Goal: Task Accomplishment & Management: Manage account settings

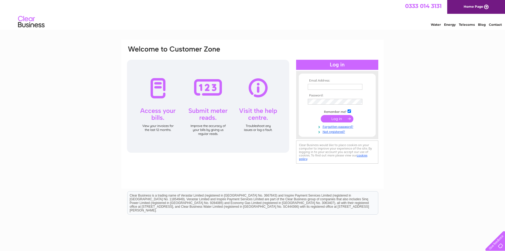
type input "enquiries@a1infrastructureandbuildingltd.co.uk"
click at [330, 119] on input "submit" at bounding box center [337, 118] width 33 height 7
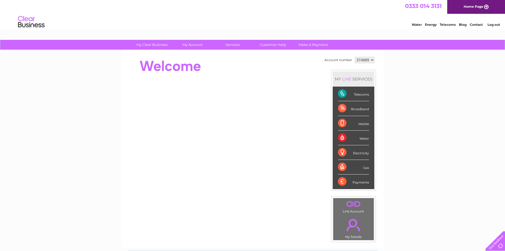
click at [343, 94] on div "Telecoms" at bounding box center [353, 93] width 31 height 15
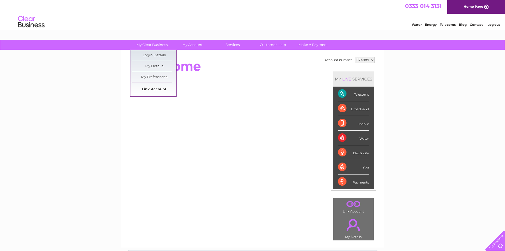
click at [160, 87] on link "Link Account" at bounding box center [154, 89] width 44 height 11
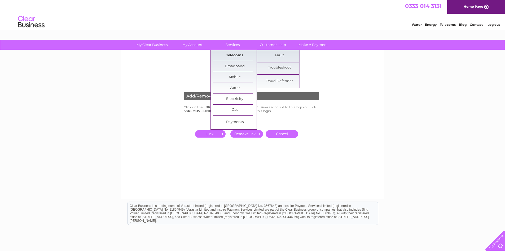
click at [235, 53] on link "Telecoms" at bounding box center [235, 55] width 44 height 11
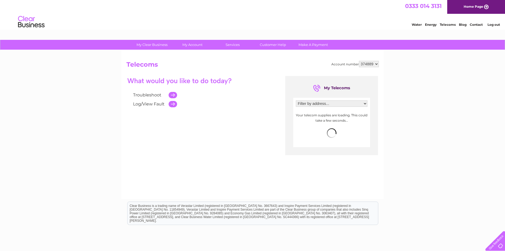
click at [173, 104] on td at bounding box center [171, 103] width 11 height 9
click at [172, 103] on td at bounding box center [171, 103] width 11 height 9
click at [356, 112] on span "more info" at bounding box center [357, 113] width 17 height 4
click at [355, 112] on span "more info" at bounding box center [357, 113] width 17 height 4
click at [276, 46] on link "Customer Help" at bounding box center [273, 45] width 44 height 10
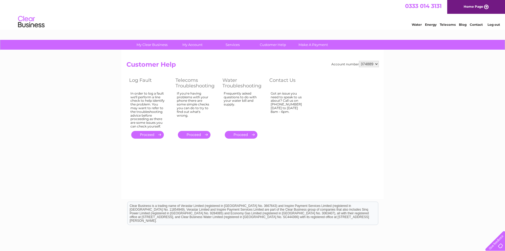
click at [192, 135] on link "." at bounding box center [194, 135] width 33 height 8
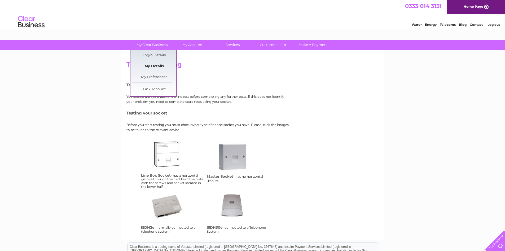
click at [160, 67] on link "My Details" at bounding box center [154, 66] width 44 height 11
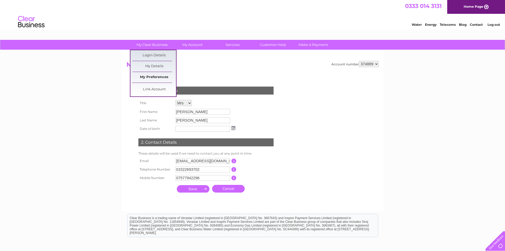
click at [159, 75] on link "My Preferences" at bounding box center [154, 77] width 44 height 11
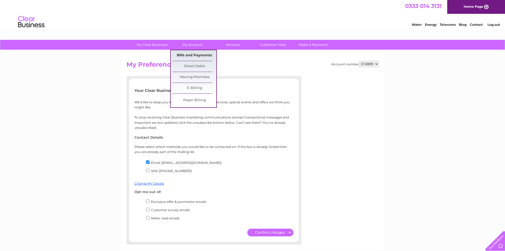
click at [196, 53] on link "Bills and Payments" at bounding box center [195, 55] width 44 height 11
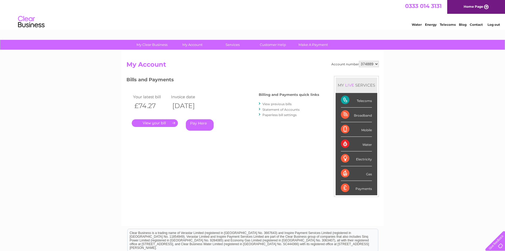
click at [159, 124] on link "." at bounding box center [155, 123] width 46 height 8
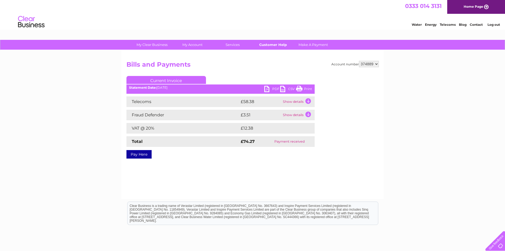
click at [276, 44] on link "Customer Help" at bounding box center [273, 45] width 44 height 10
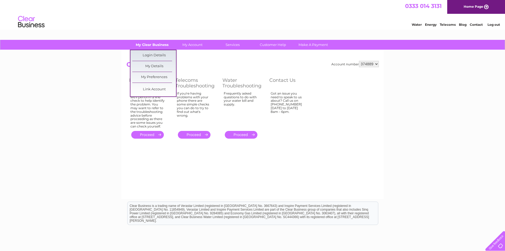
click at [162, 45] on link "My Clear Business" at bounding box center [152, 45] width 44 height 10
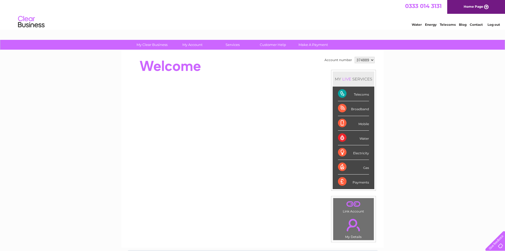
click at [352, 226] on link "." at bounding box center [354, 224] width 38 height 19
